Goal: Information Seeking & Learning: Learn about a topic

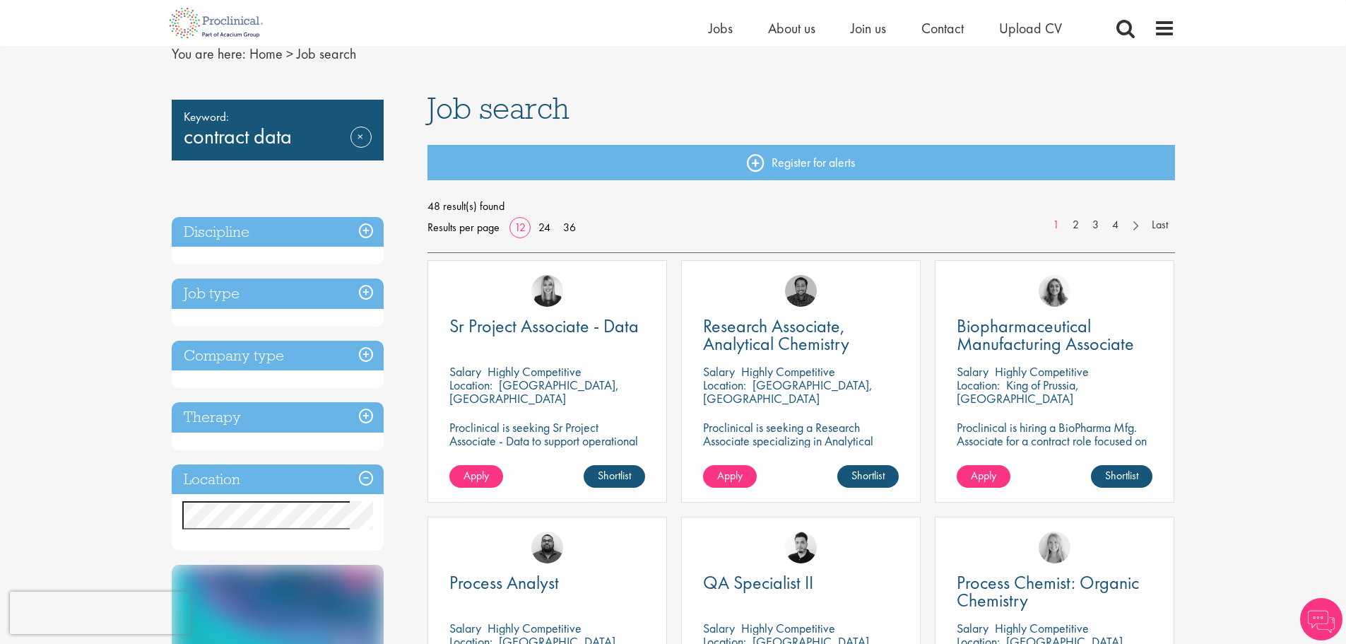
scroll to position [141, 0]
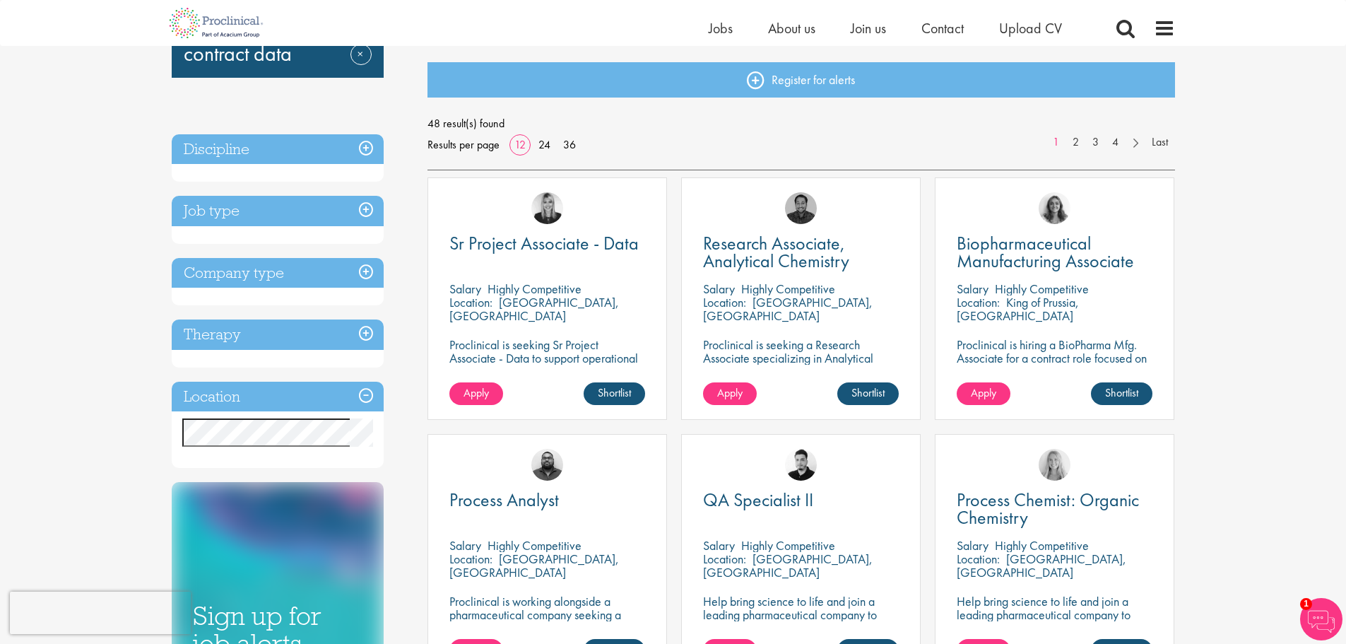
click at [370, 211] on h3 "Job type" at bounding box center [278, 211] width 212 height 30
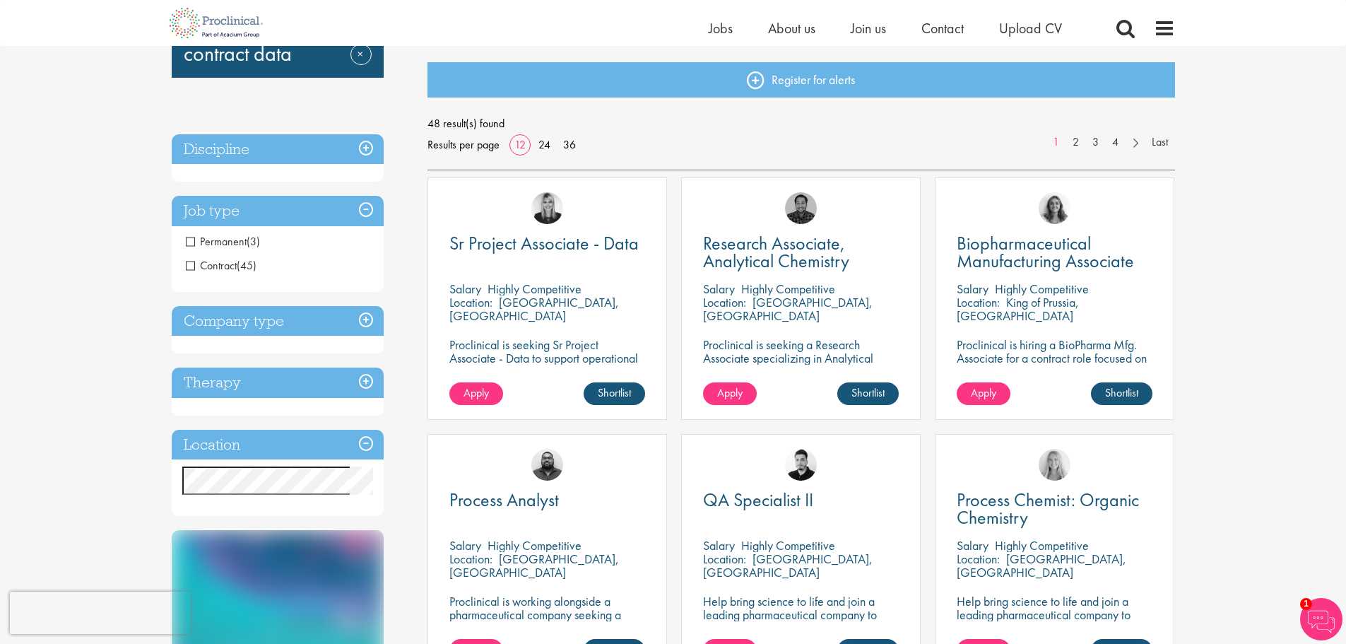
click at [212, 264] on span "Contract" at bounding box center [211, 265] width 51 height 15
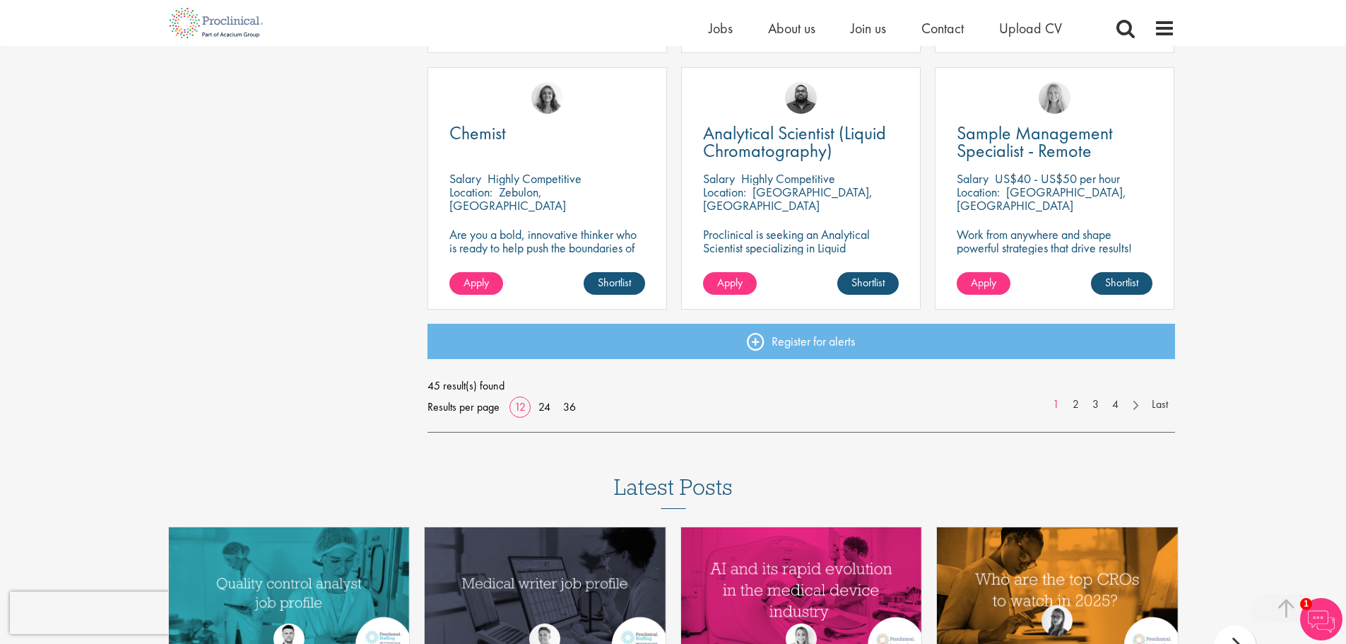
scroll to position [1060, 0]
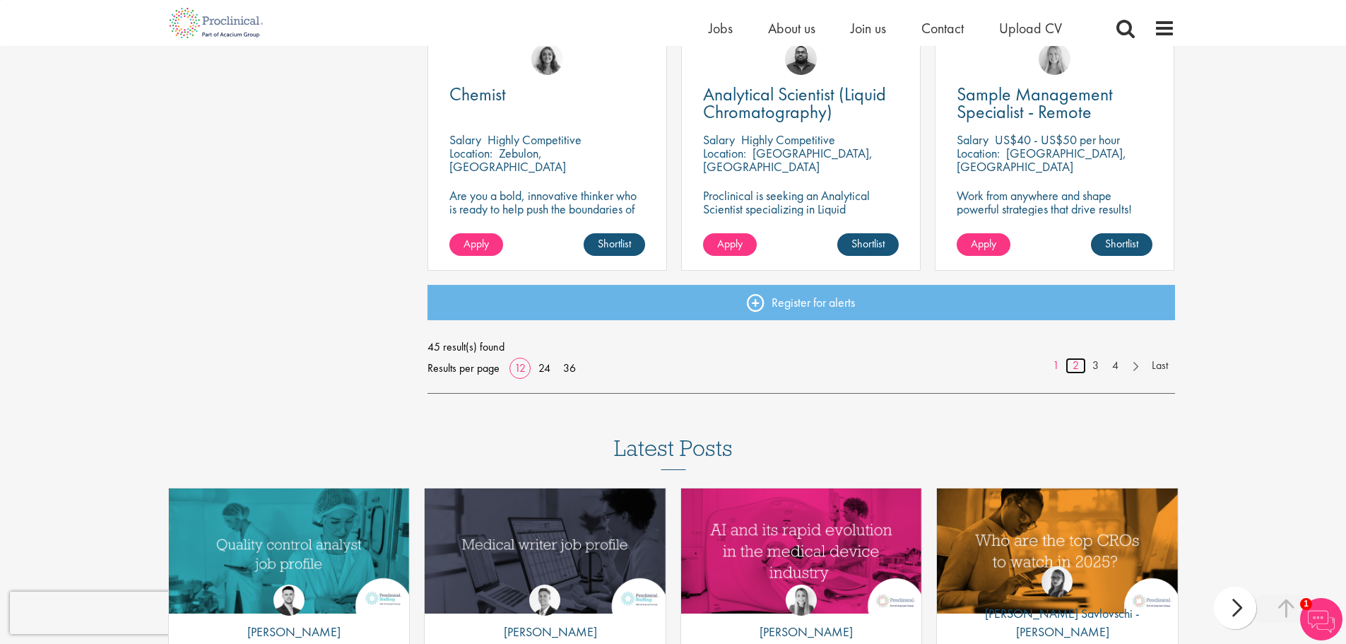
click at [1071, 360] on link "2" at bounding box center [1076, 366] width 20 height 16
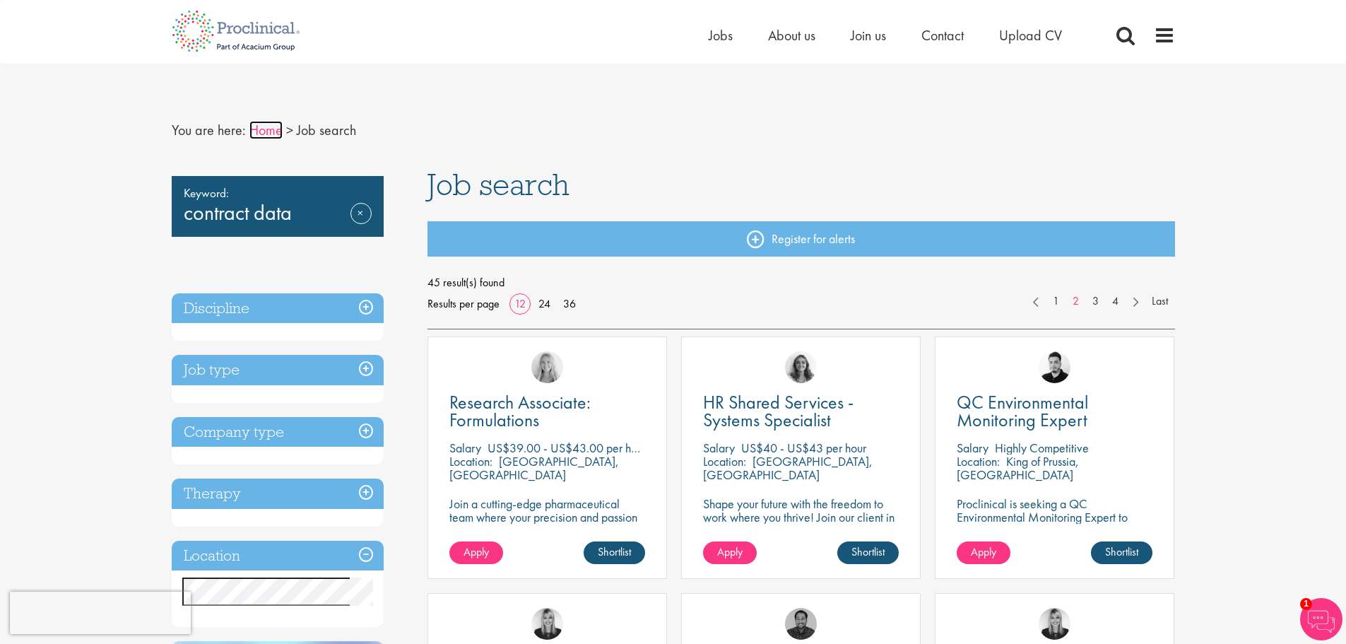
click at [254, 131] on link "Home" at bounding box center [265, 130] width 33 height 18
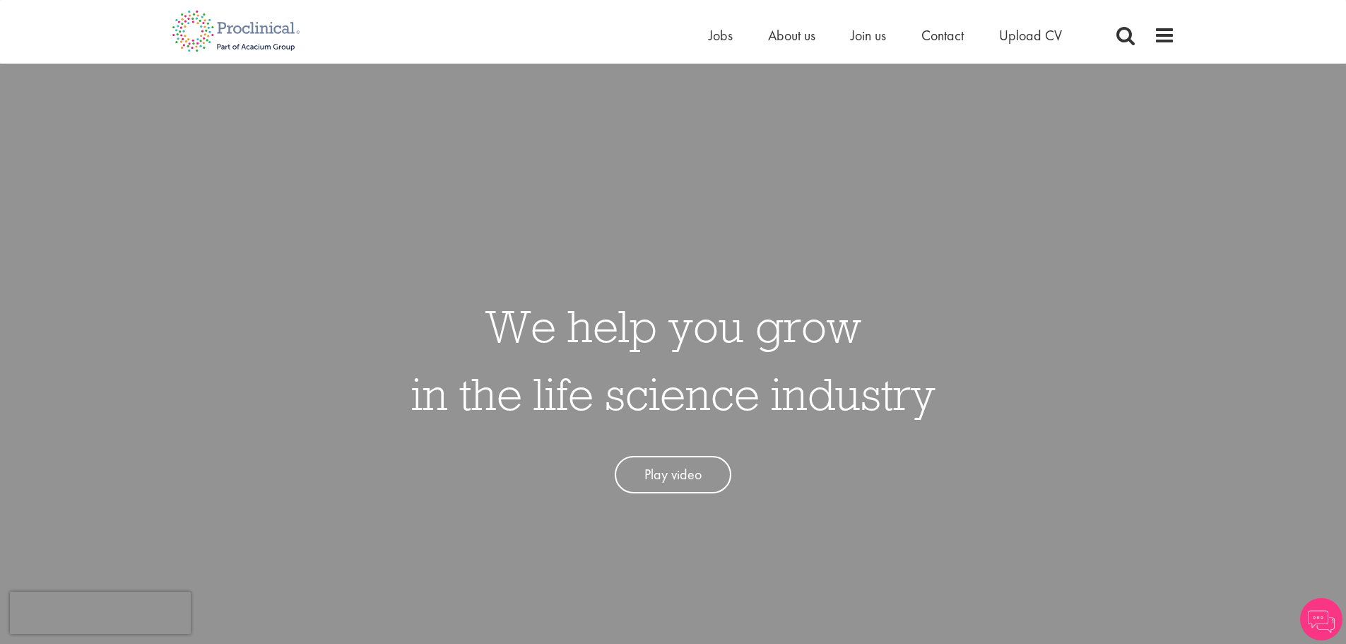
click at [705, 35] on div "Home Jobs About us Join us Contact Upload CV" at bounding box center [668, 26] width 1014 height 53
click at [718, 33] on span "Jobs" at bounding box center [721, 35] width 24 height 18
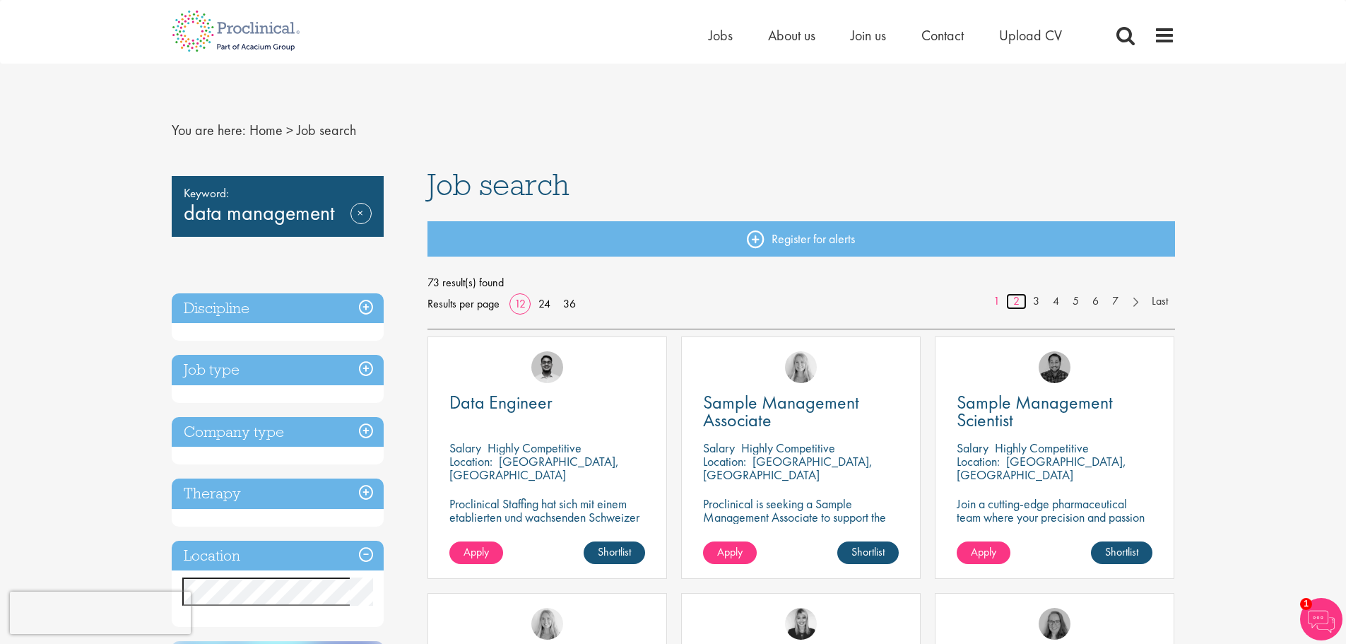
click at [1020, 298] on link "2" at bounding box center [1016, 301] width 20 height 16
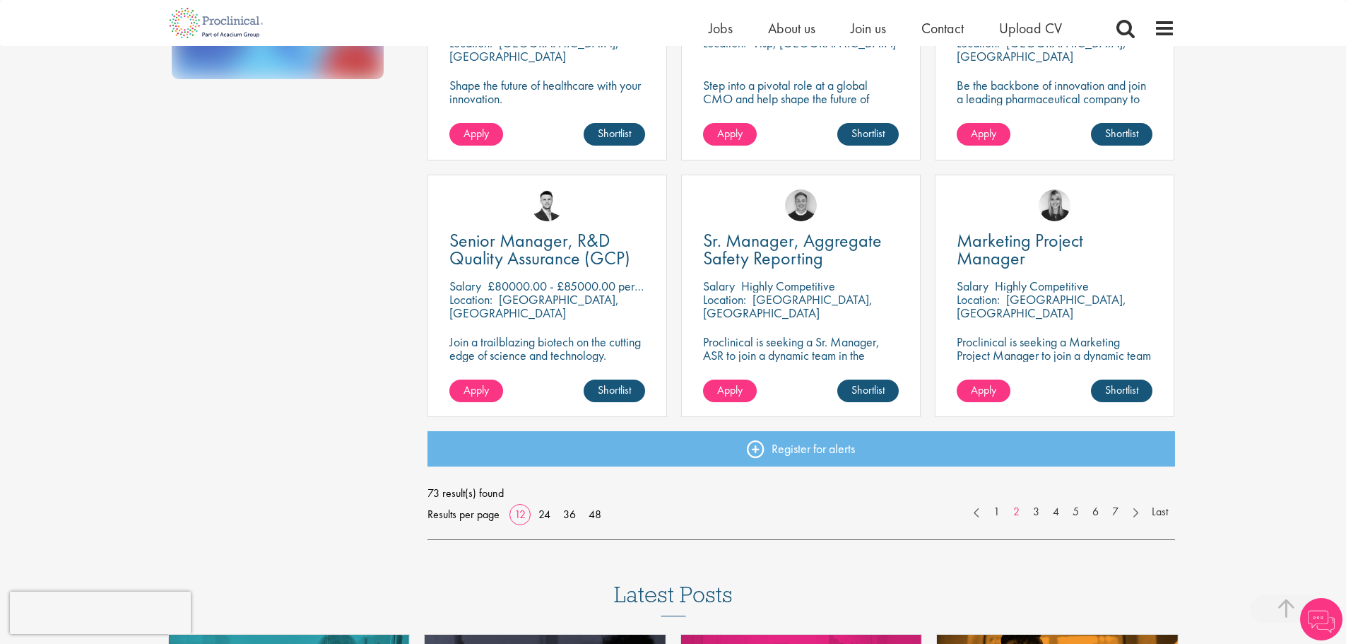
scroll to position [919, 0]
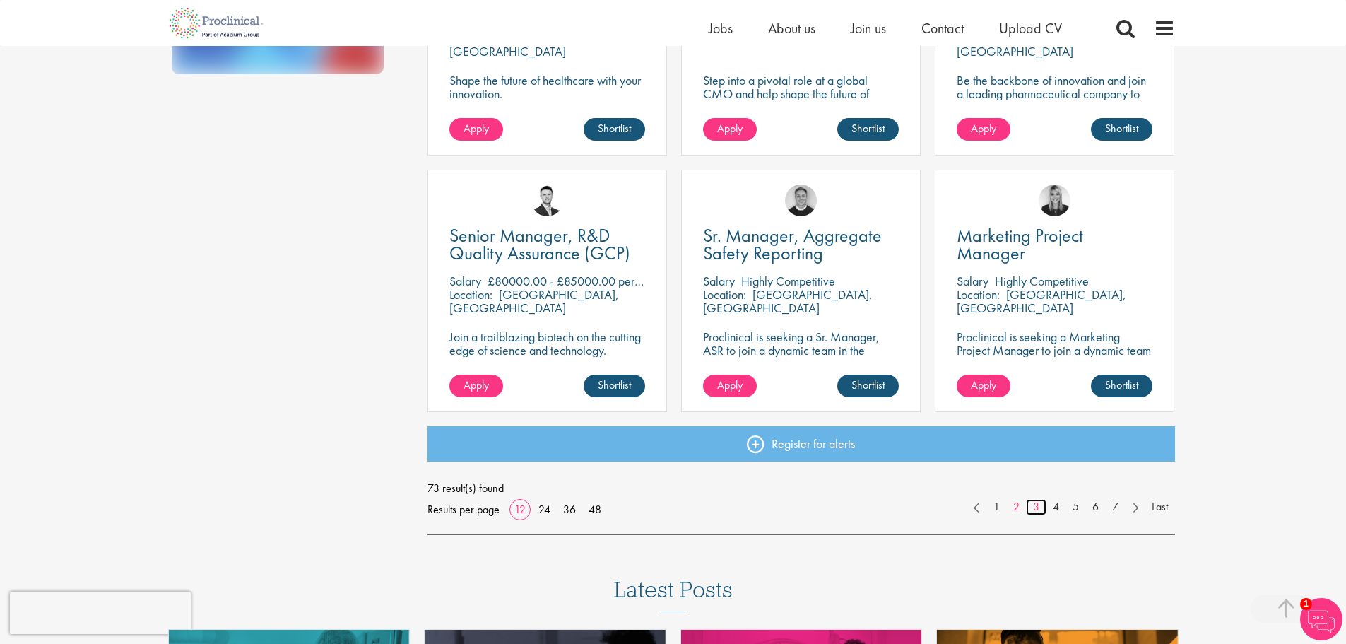
click at [1034, 508] on link "3" at bounding box center [1036, 507] width 20 height 16
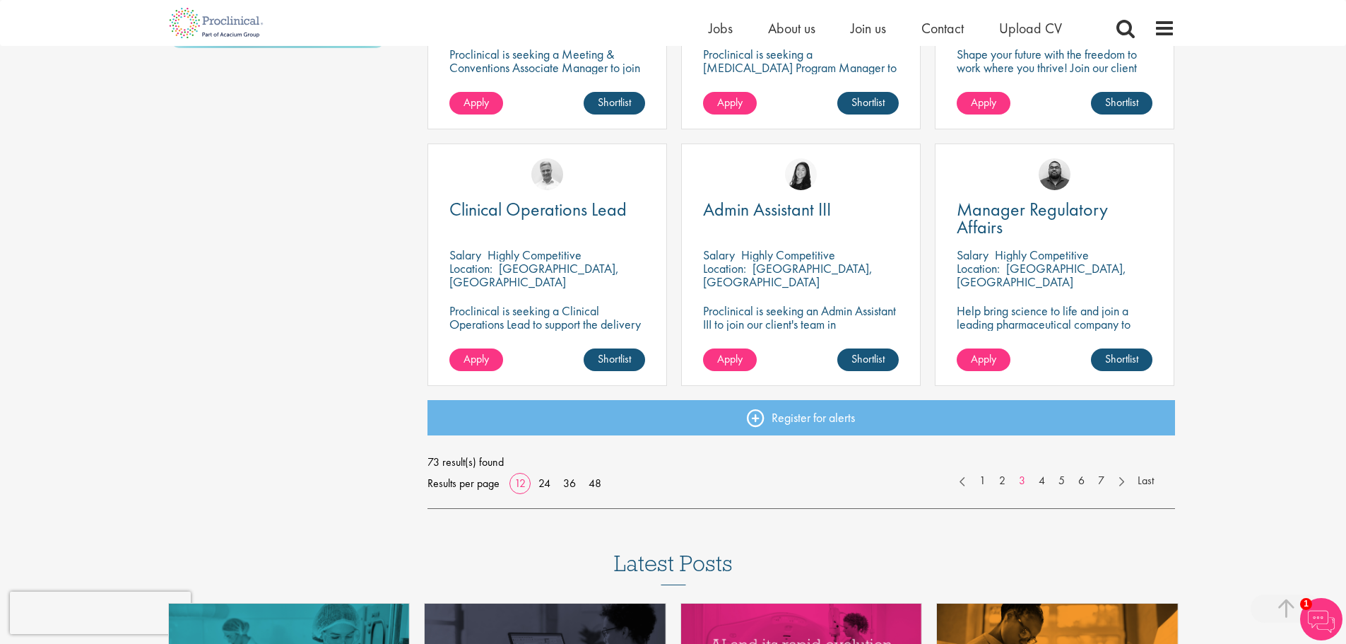
scroll to position [989, 0]
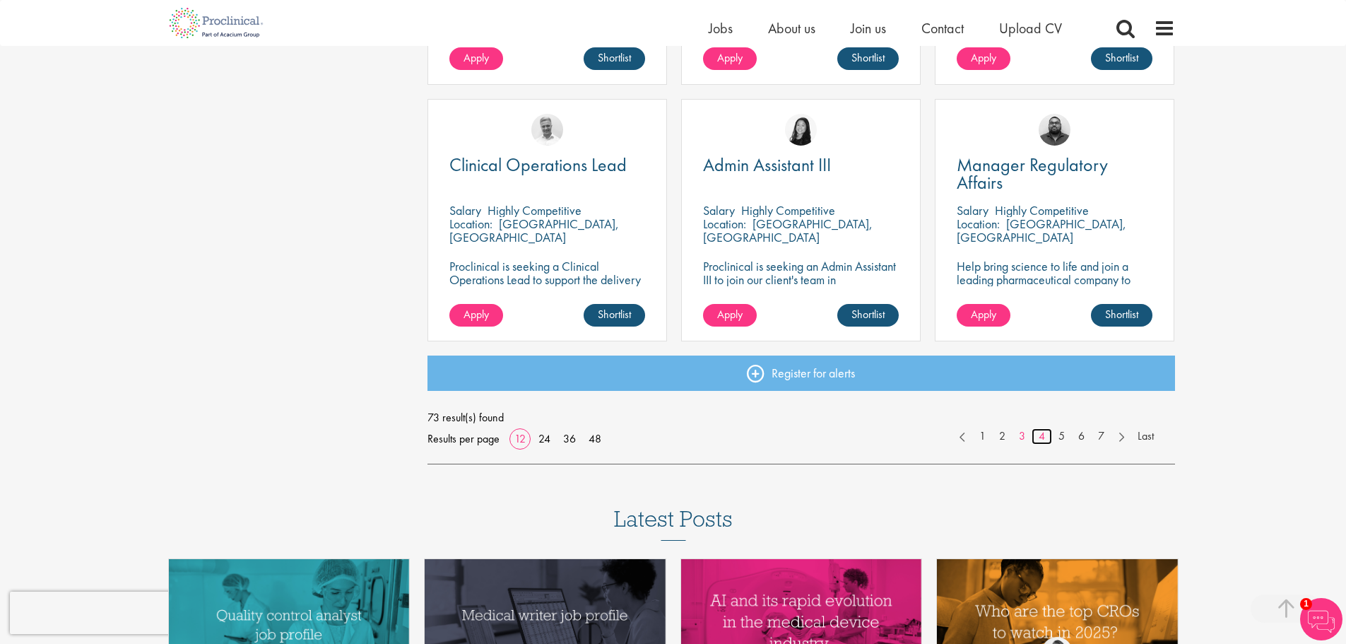
click at [1044, 435] on link "4" at bounding box center [1042, 436] width 20 height 16
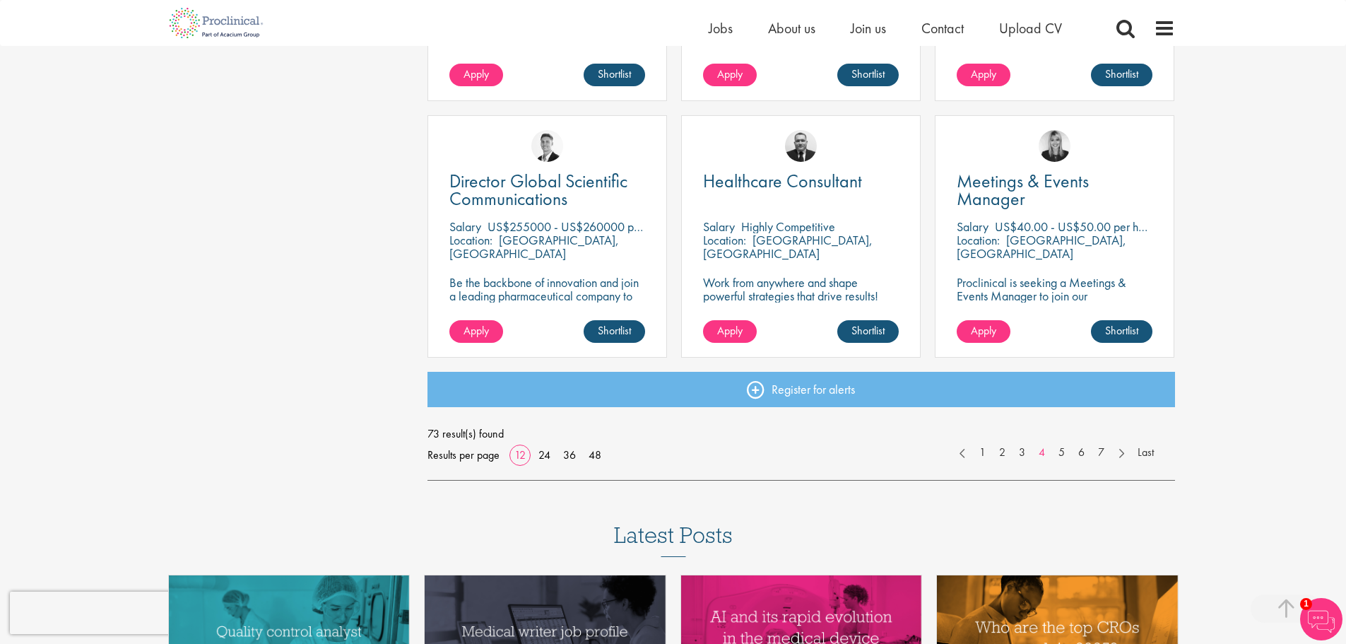
scroll to position [989, 0]
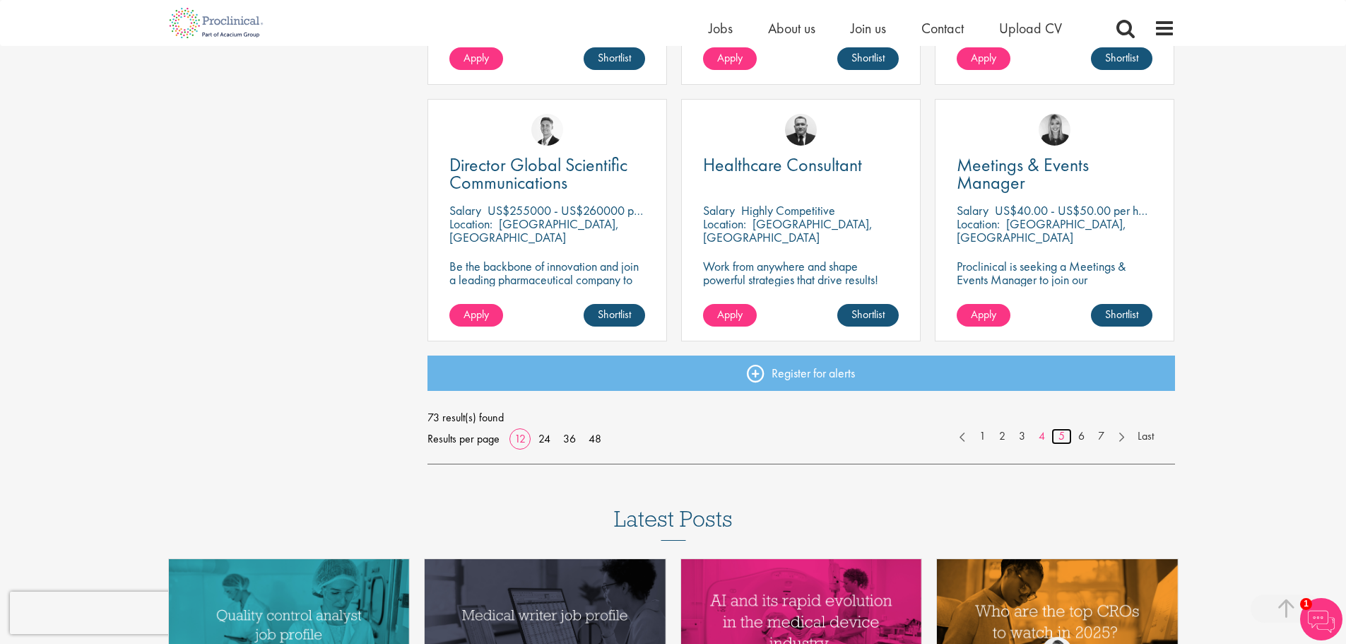
click at [1058, 435] on link "5" at bounding box center [1062, 436] width 20 height 16
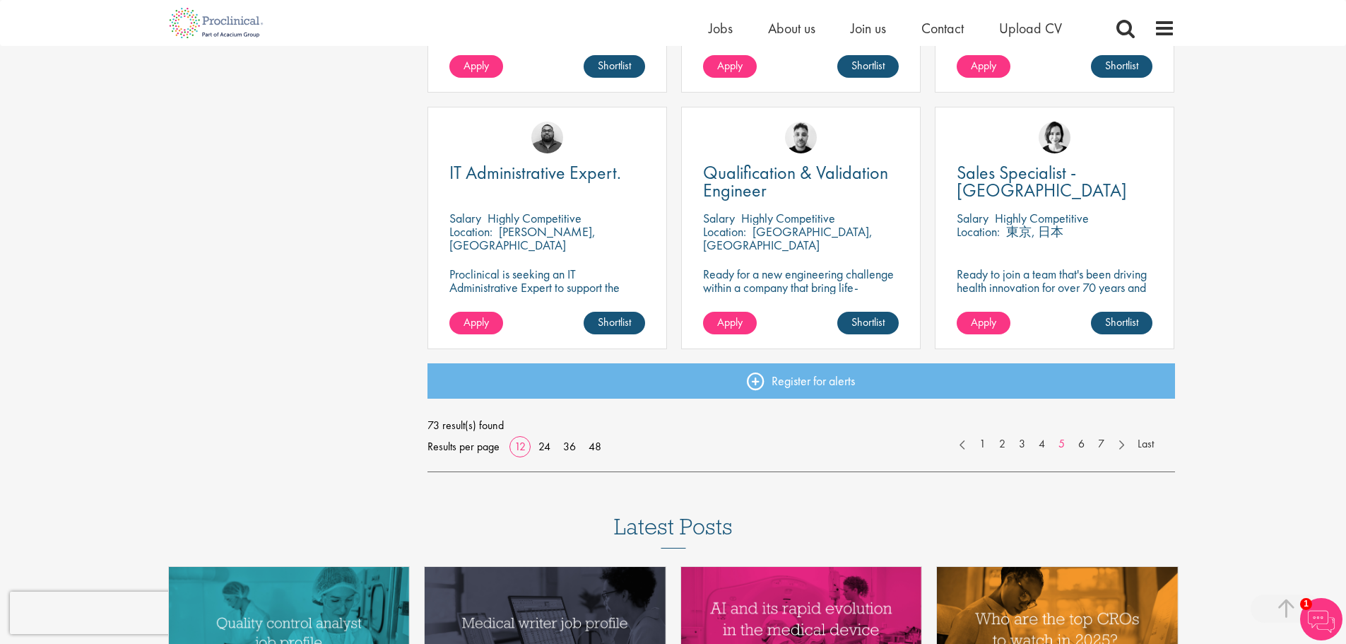
scroll to position [989, 0]
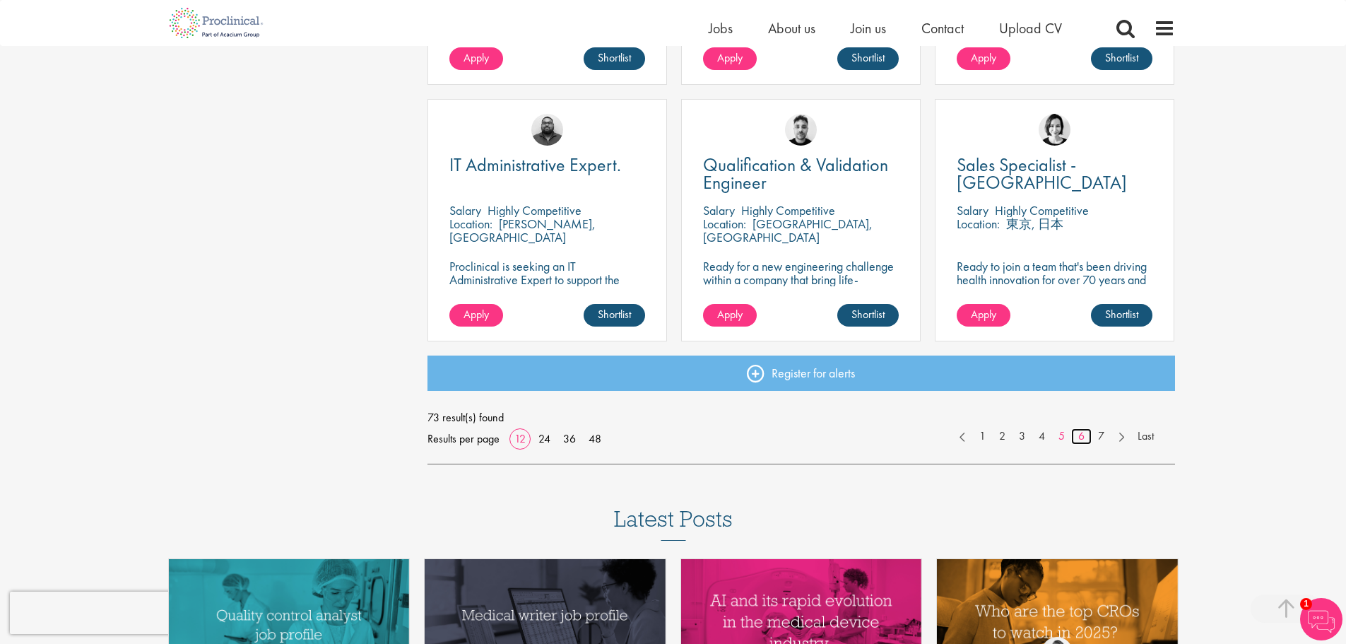
click at [1080, 437] on link "6" at bounding box center [1081, 436] width 20 height 16
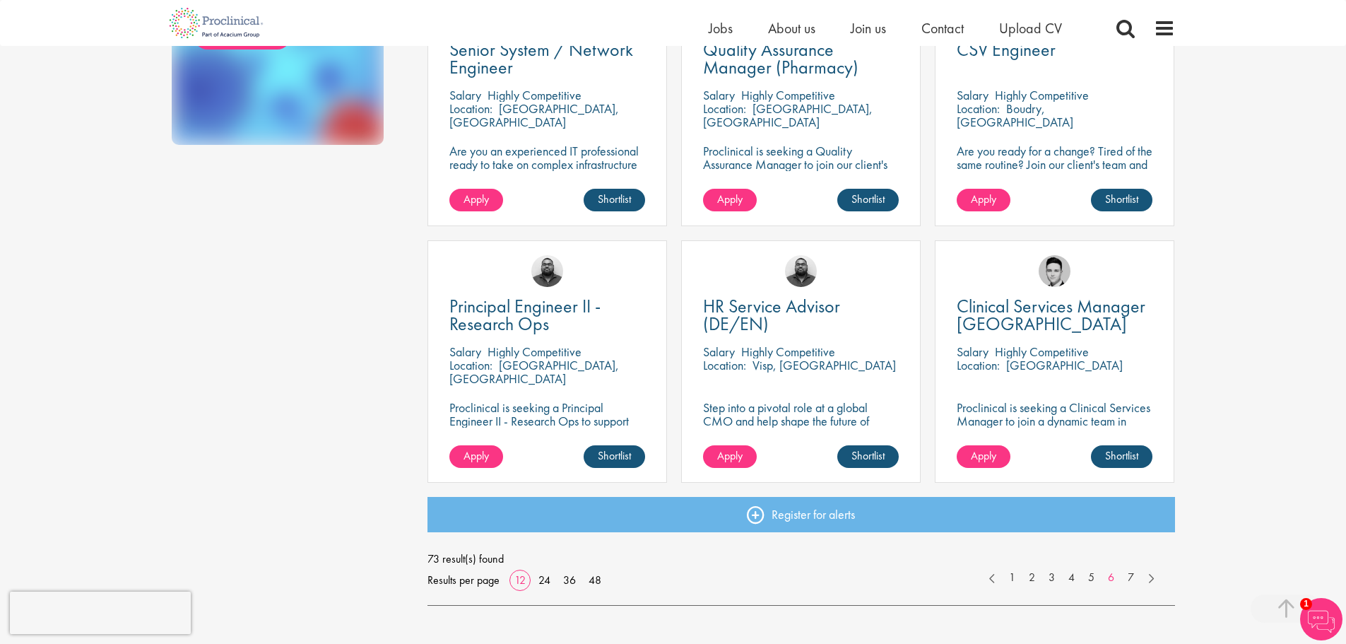
scroll to position [1060, 0]
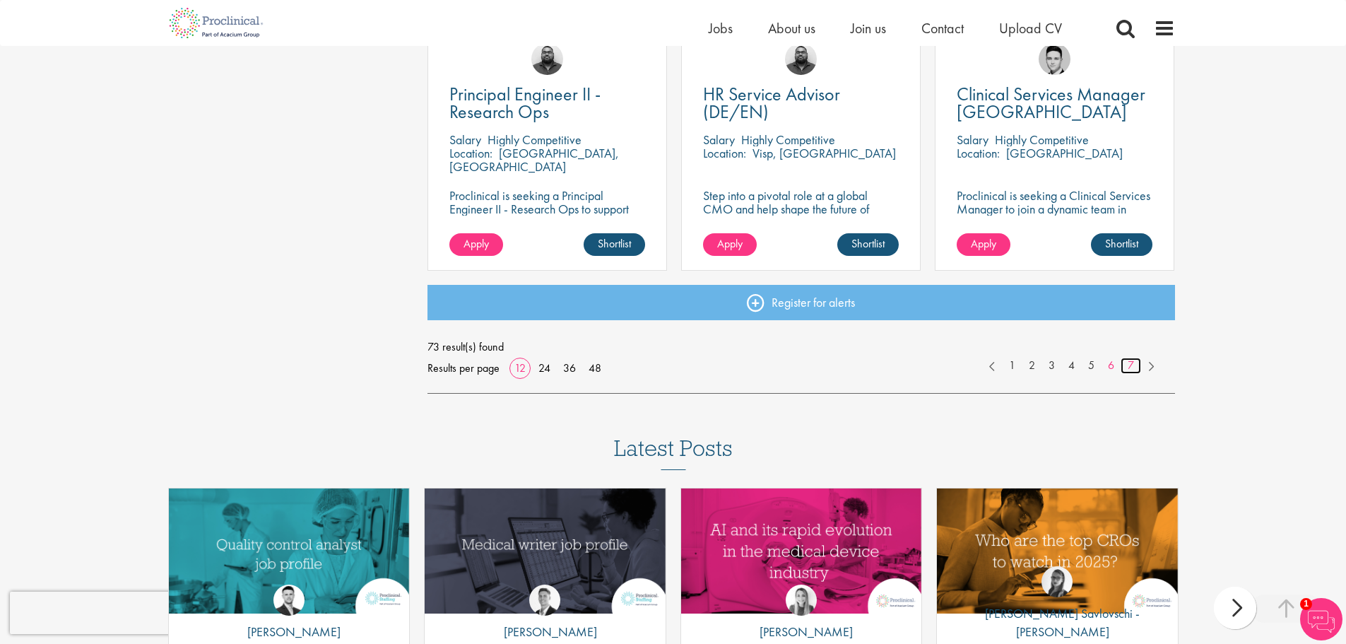
click at [1132, 365] on link "7" at bounding box center [1131, 366] width 20 height 16
